Goal: Task Accomplishment & Management: Manage account settings

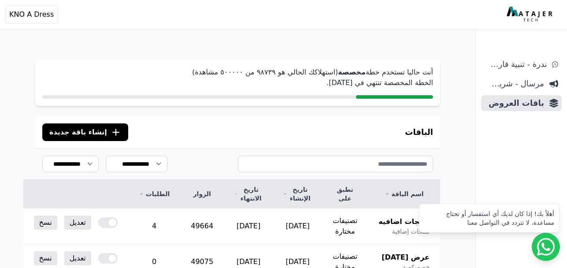
scroll to position [88, 0]
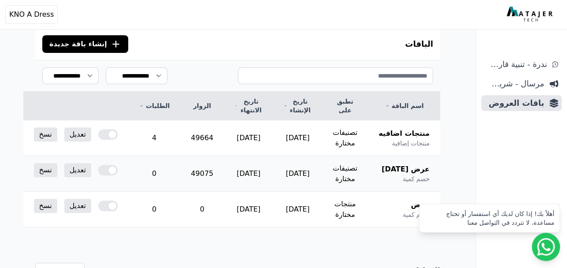
click at [118, 169] on div at bounding box center [107, 170] width 19 height 11
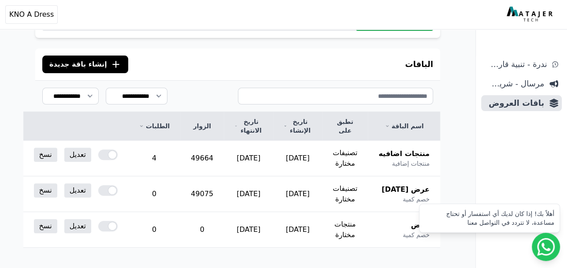
scroll to position [46, 0]
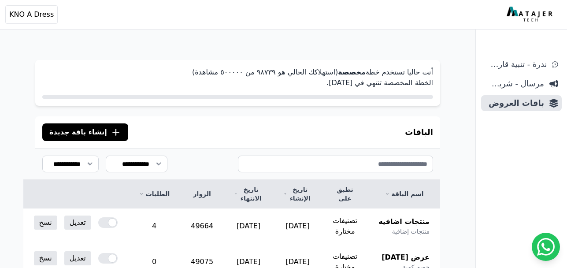
scroll to position [98, 0]
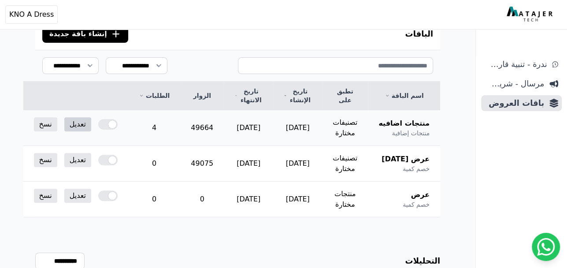
click at [88, 122] on link "تعديل" at bounding box center [77, 124] width 27 height 14
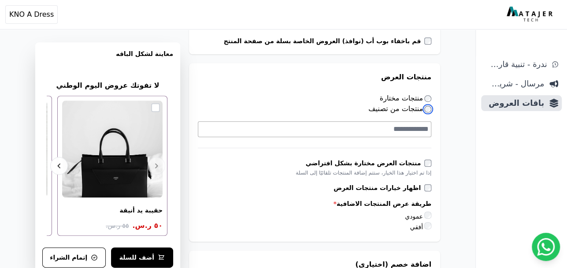
scroll to position [0, -1]
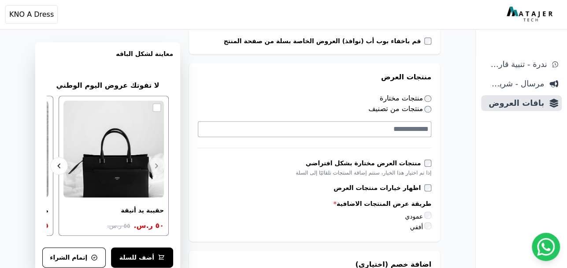
click at [419, 130] on textarea "Search" at bounding box center [313, 129] width 230 height 11
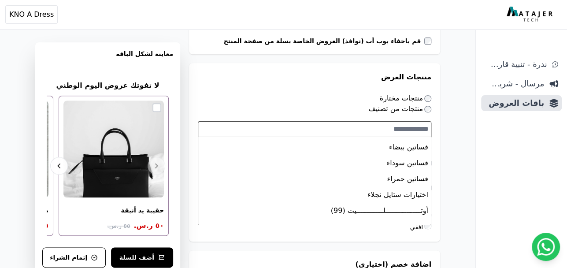
scroll to position [485, 0]
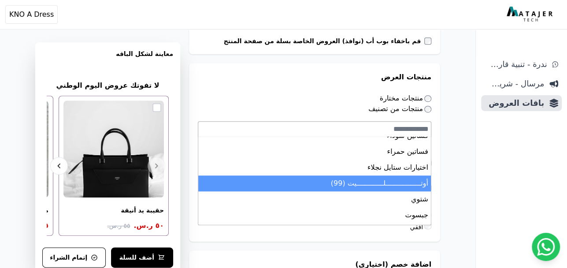
select select "*********"
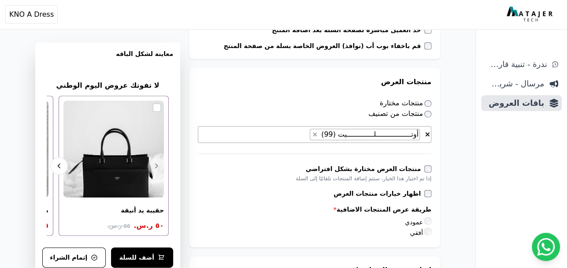
click at [219, 206] on form "**********" at bounding box center [314, 203] width 251 height 1048
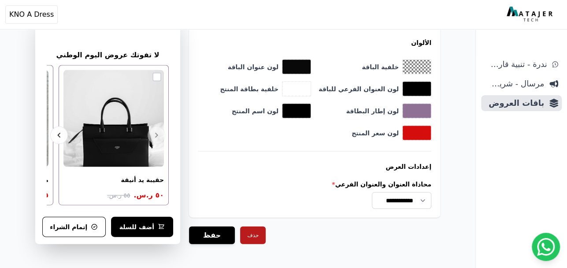
scroll to position [903, 0]
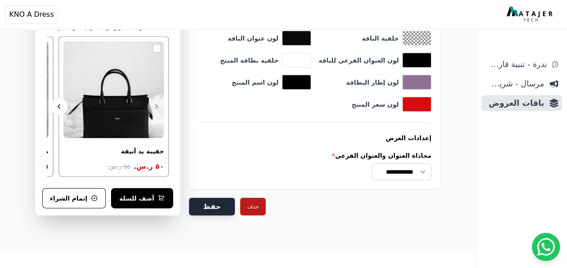
click at [211, 204] on button "حفظ" at bounding box center [212, 207] width 46 height 18
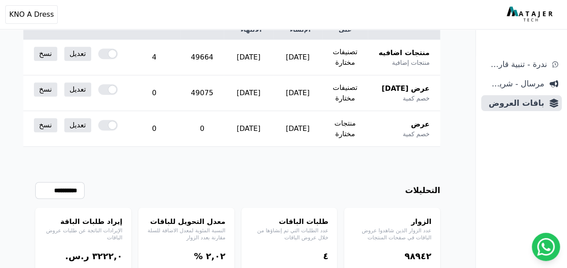
scroll to position [222, 0]
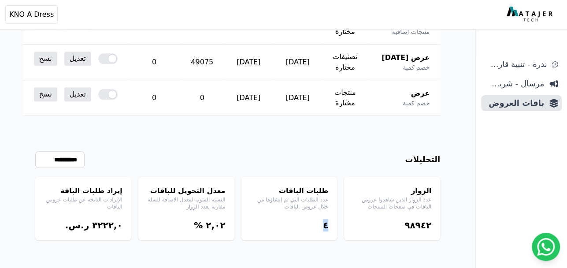
drag, startPoint x: 318, startPoint y: 223, endPoint x: 331, endPoint y: 222, distance: 12.8
click at [331, 222] on div "طلبات الباقات عدد الطلبات التي تم إنشاؤها من خلال عروض الباقات ٤" at bounding box center [289, 208] width 96 height 63
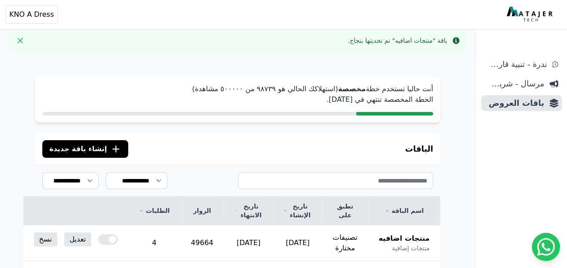
scroll to position [2, 0]
